Goal: Book appointment/travel/reservation

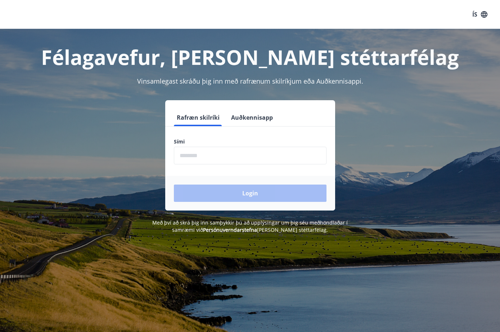
click at [246, 115] on button "Auðkennisapp" at bounding box center [252, 117] width 48 height 17
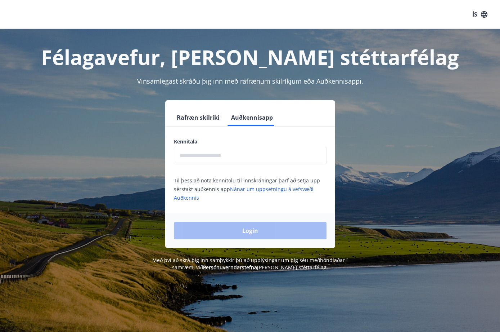
click at [219, 162] on input "text" at bounding box center [250, 156] width 153 height 18
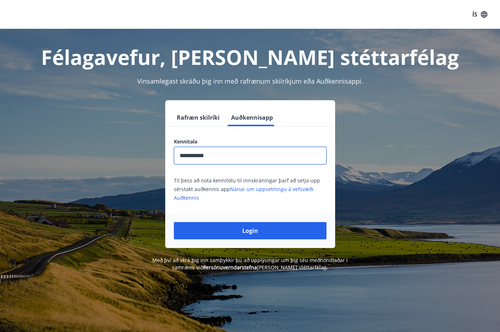
type input "**********"
click at [250, 231] on button "Login" at bounding box center [250, 230] width 153 height 17
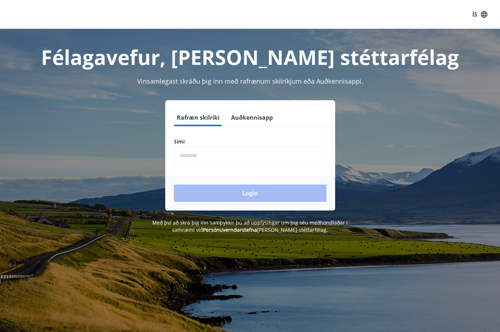
click at [240, 121] on button "Auðkennisapp" at bounding box center [252, 117] width 48 height 17
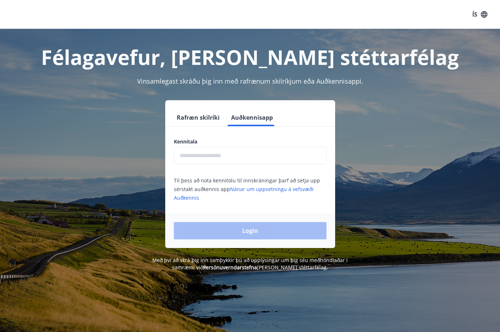
click at [212, 159] on input "text" at bounding box center [250, 156] width 153 height 18
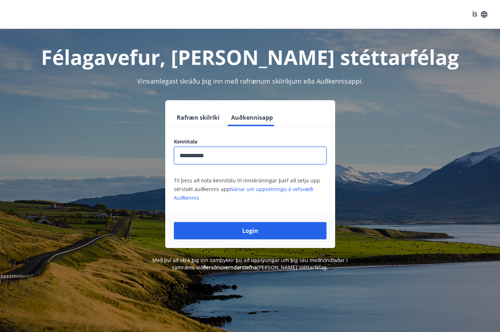
type input "**********"
click at [250, 231] on button "Login" at bounding box center [250, 230] width 153 height 17
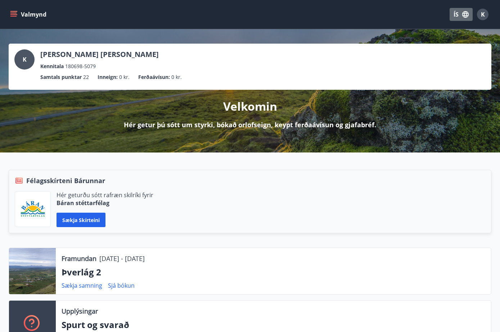
click at [463, 14] on icon "button" at bounding box center [466, 14] width 6 height 6
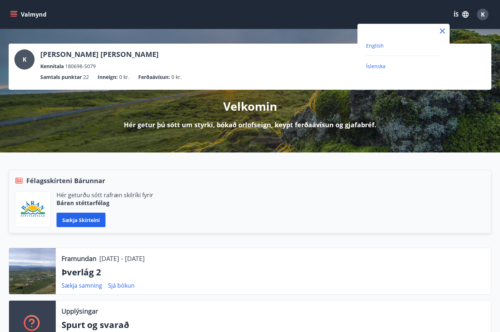
click at [378, 45] on span "English" at bounding box center [375, 45] width 18 height 7
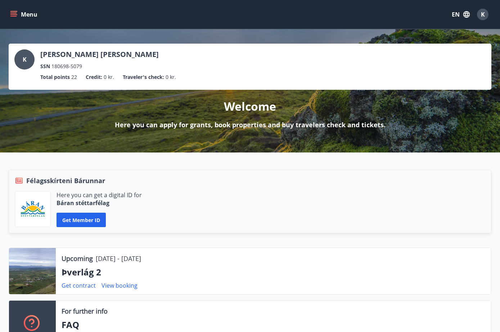
click at [10, 13] on icon "menu" at bounding box center [13, 14] width 7 height 7
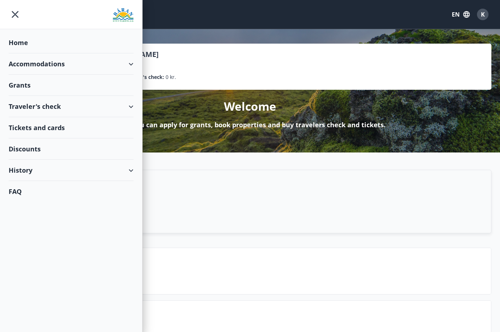
click at [49, 62] on div "Accommodations" at bounding box center [71, 63] width 125 height 21
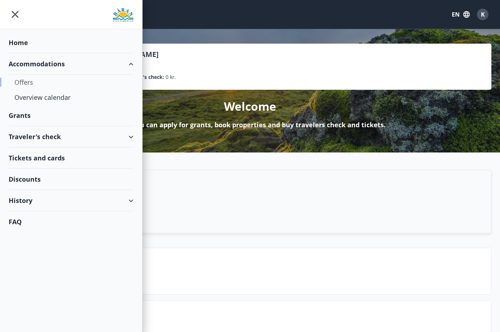
click at [26, 80] on div "Offers" at bounding box center [70, 82] width 113 height 15
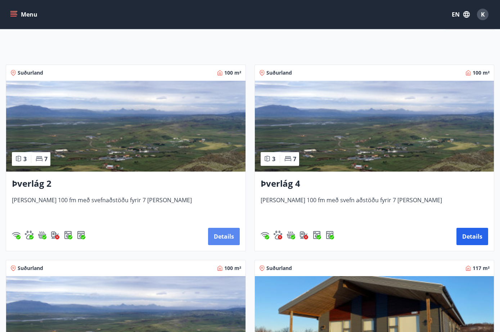
click at [226, 236] on button "Details" at bounding box center [224, 236] width 32 height 17
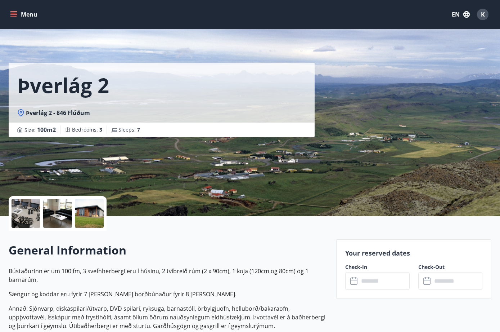
click at [379, 283] on input "text" at bounding box center [384, 281] width 51 height 18
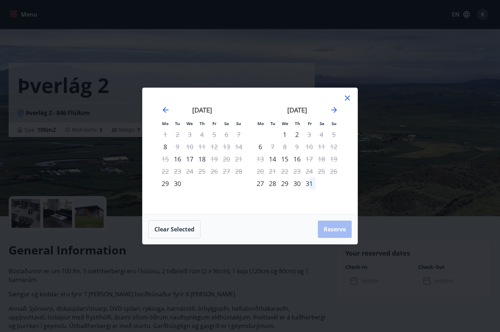
click at [346, 99] on icon at bounding box center [347, 97] width 5 height 5
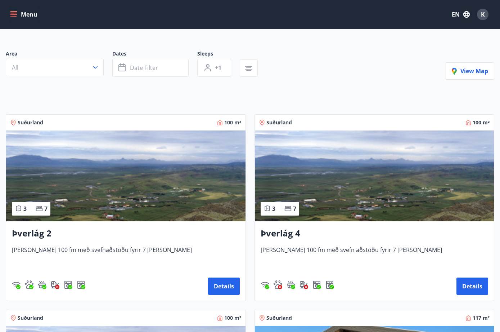
scroll to position [57, 0]
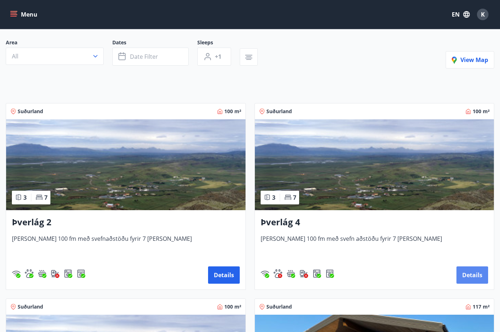
click at [465, 272] on button "Details" at bounding box center [473, 274] width 32 height 17
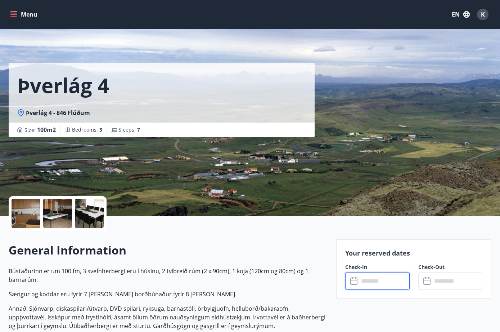
click at [366, 279] on input "text" at bounding box center [384, 281] width 51 height 18
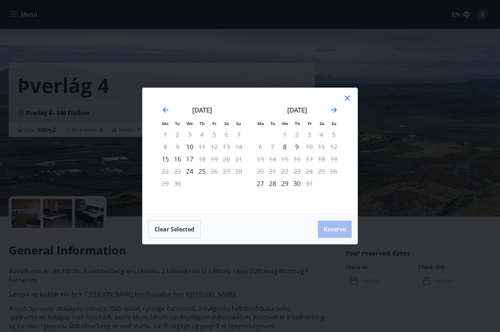
click at [346, 99] on icon at bounding box center [347, 98] width 9 height 9
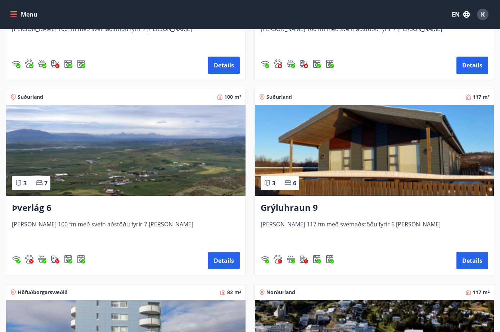
scroll to position [295, 0]
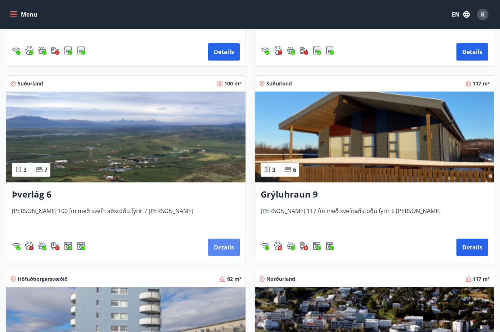
click at [224, 246] on button "Details" at bounding box center [224, 247] width 32 height 17
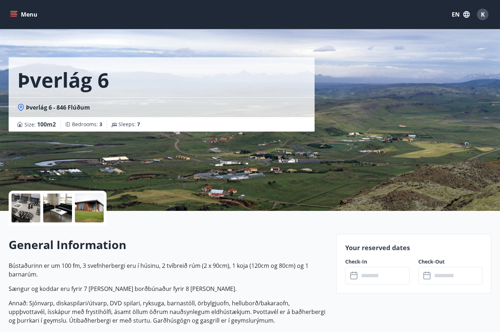
scroll to position [14, 0]
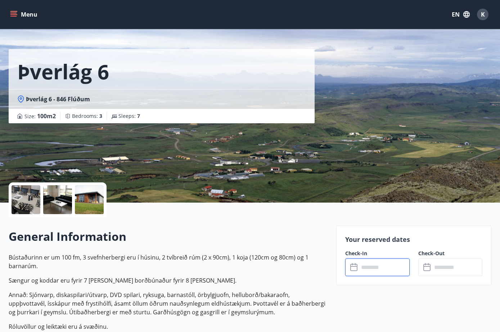
click at [360, 271] on input "text" at bounding box center [384, 267] width 51 height 18
